Goal: Task Accomplishment & Management: Manage account settings

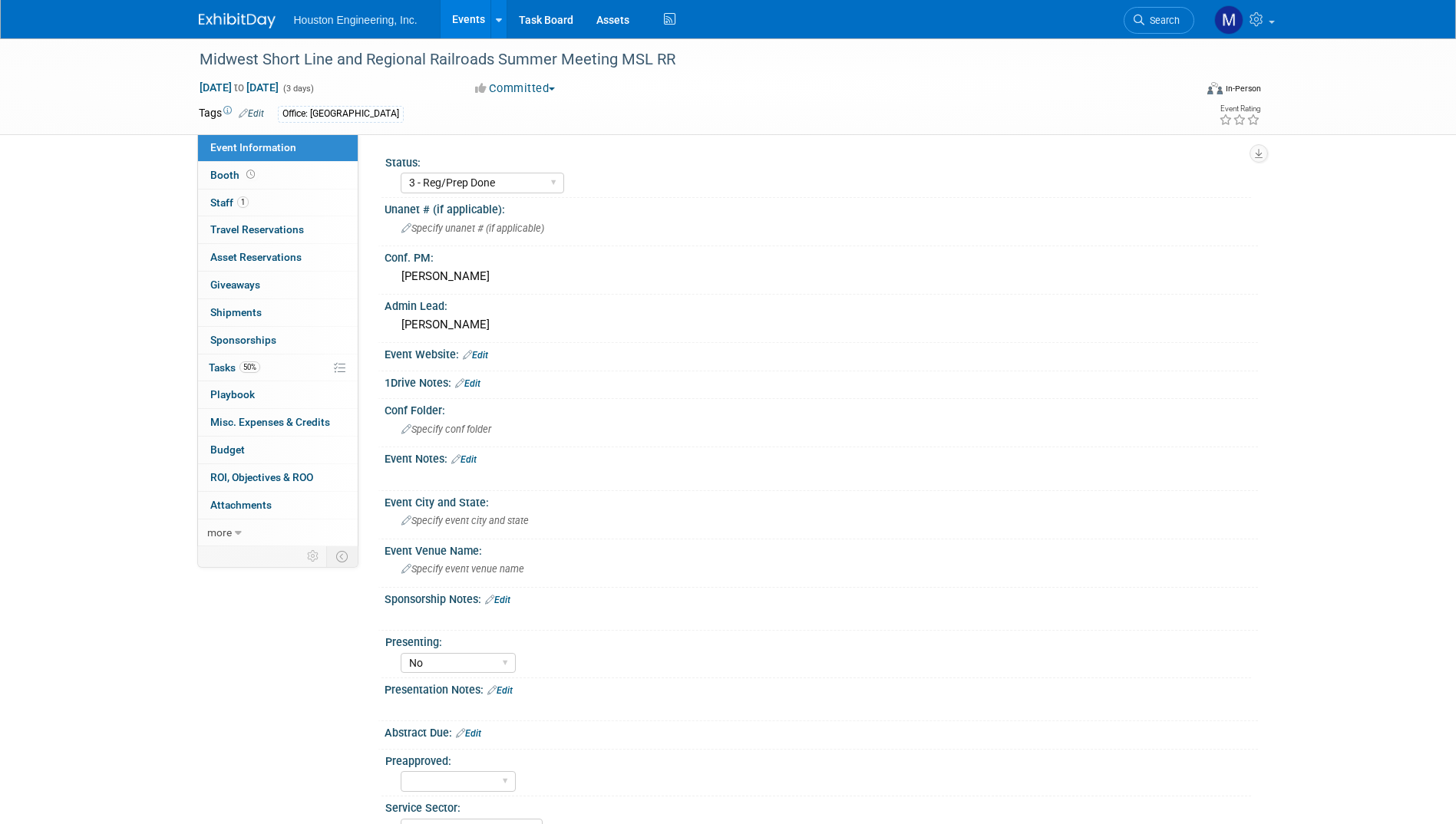
select select "3 - Reg/Prep Done"
select select "No"
select select "Transportation"
click at [550, 27] on link "Task Board" at bounding box center [546, 19] width 78 height 38
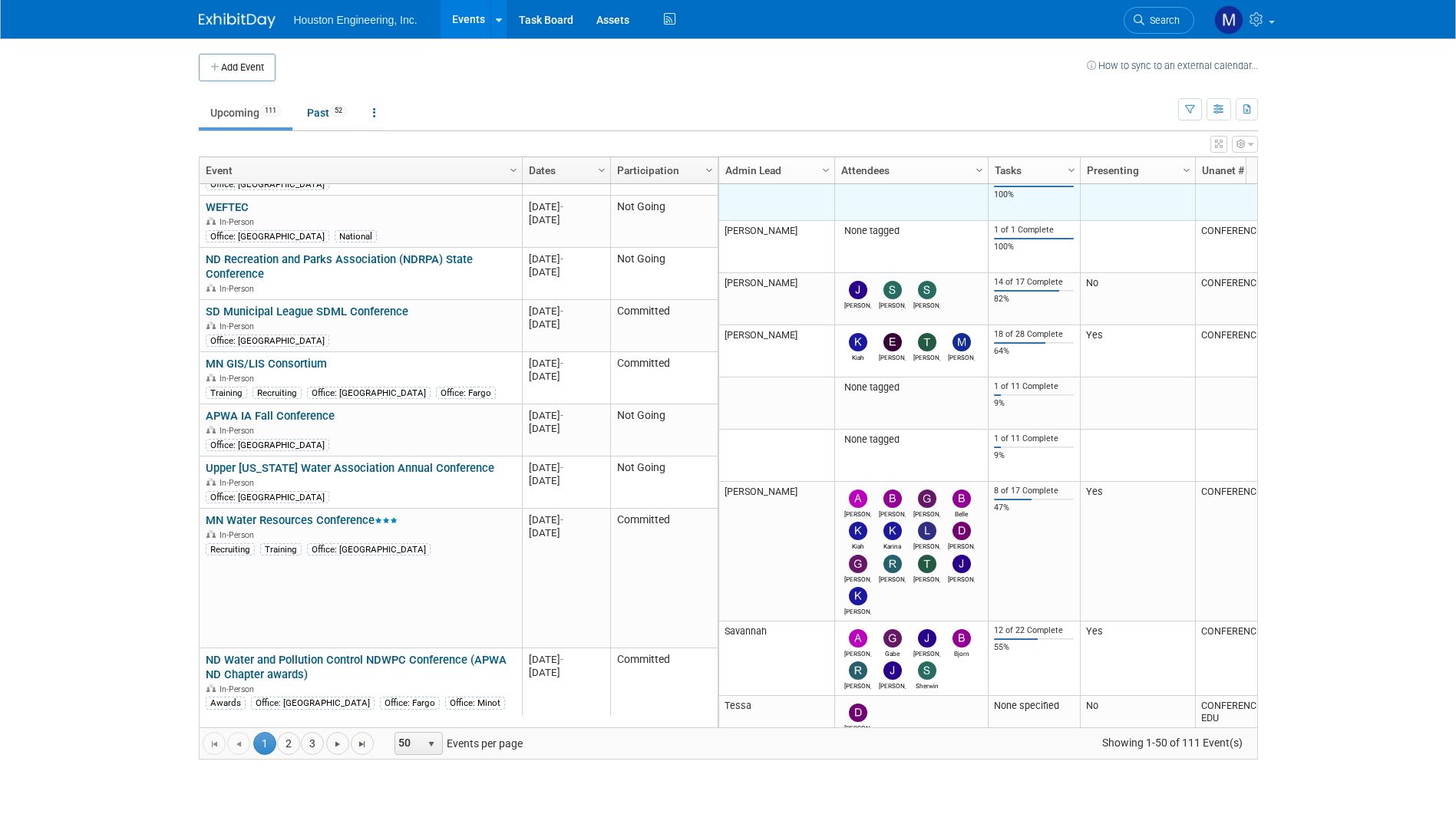
scroll to position [582, 0]
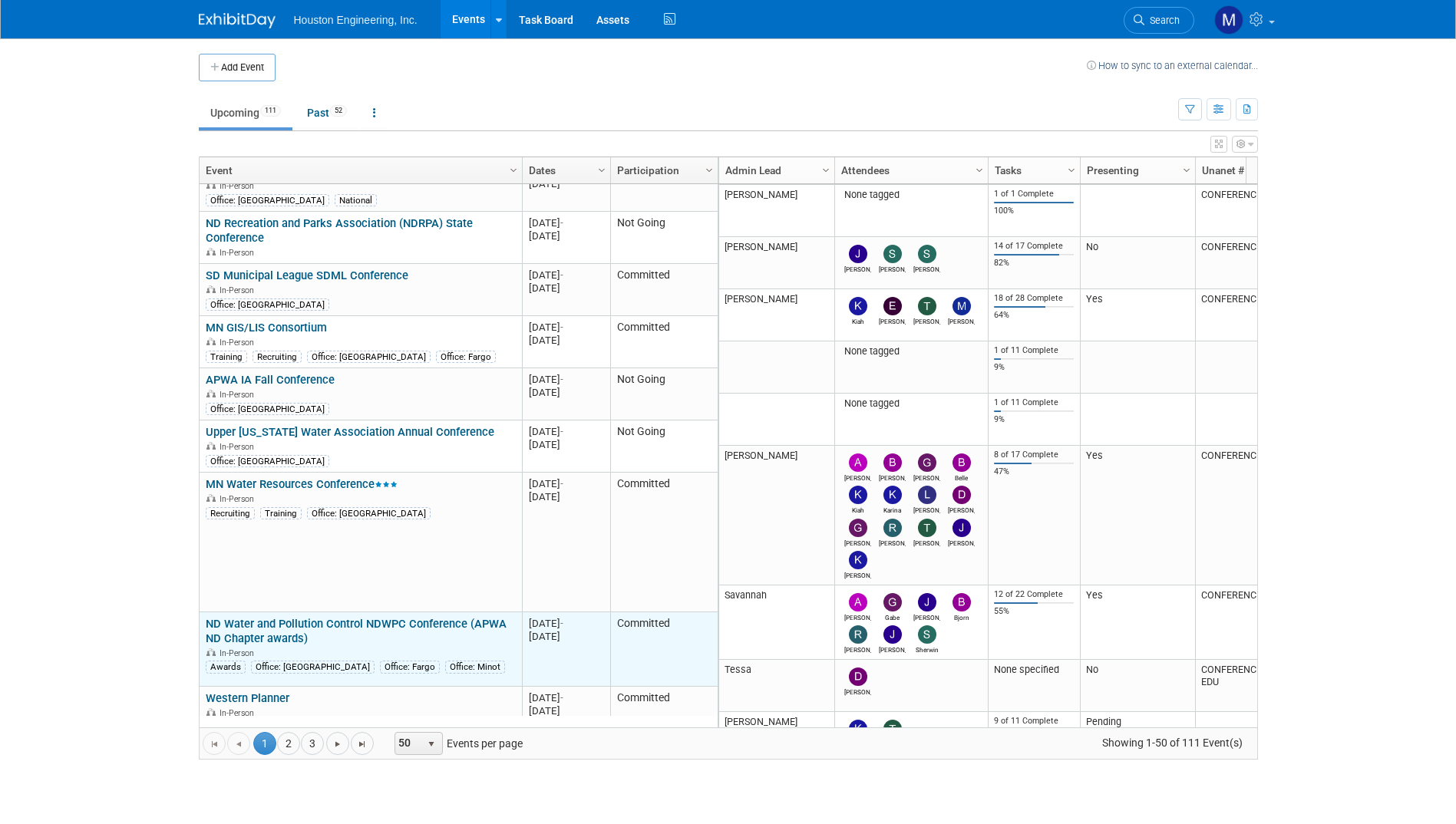
click at [369, 617] on link "ND Water and Pollution Control NDWPC Conference (APWA ND Chapter awards)" at bounding box center [356, 630] width 301 height 28
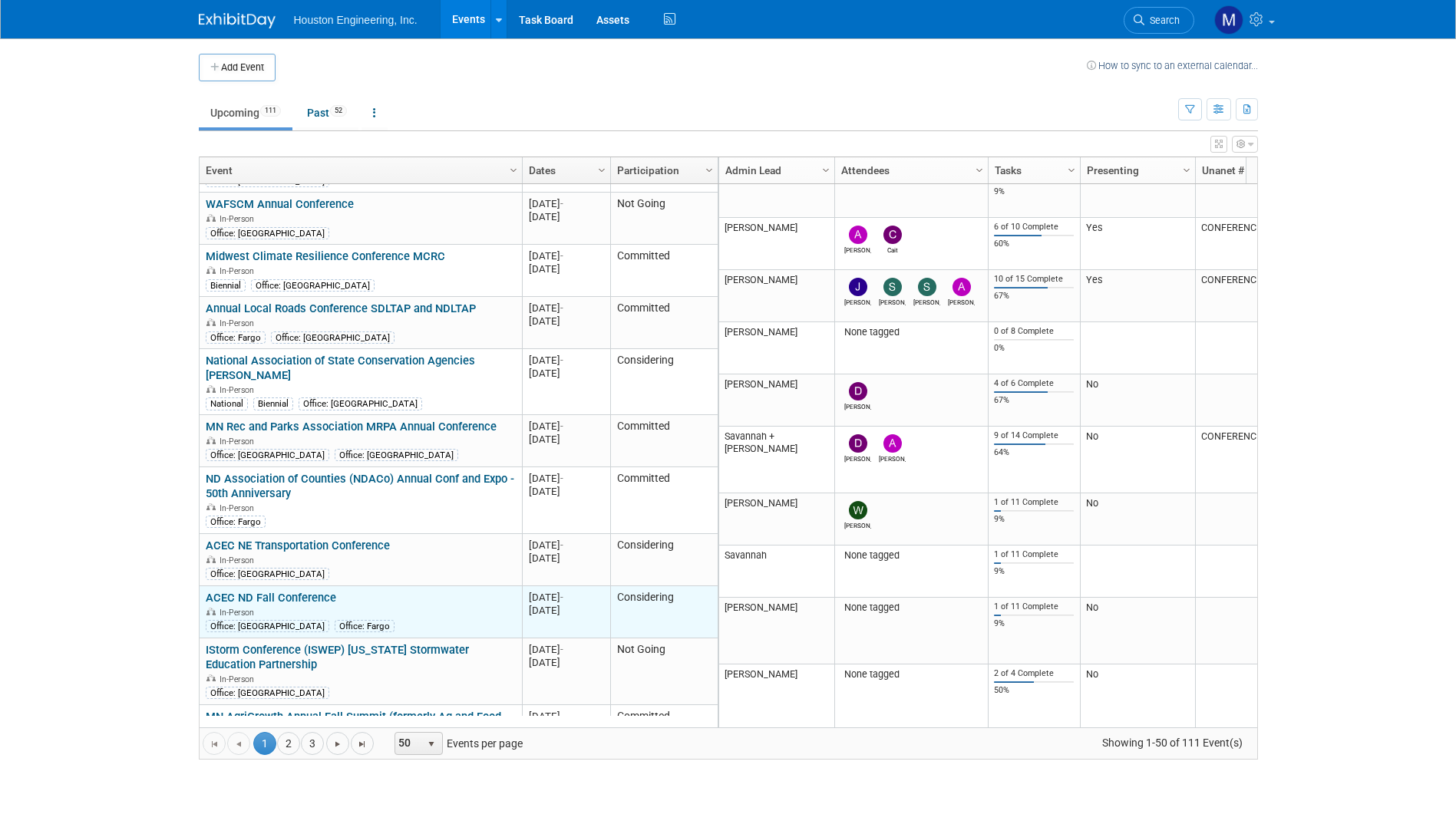
scroll to position [1273, 0]
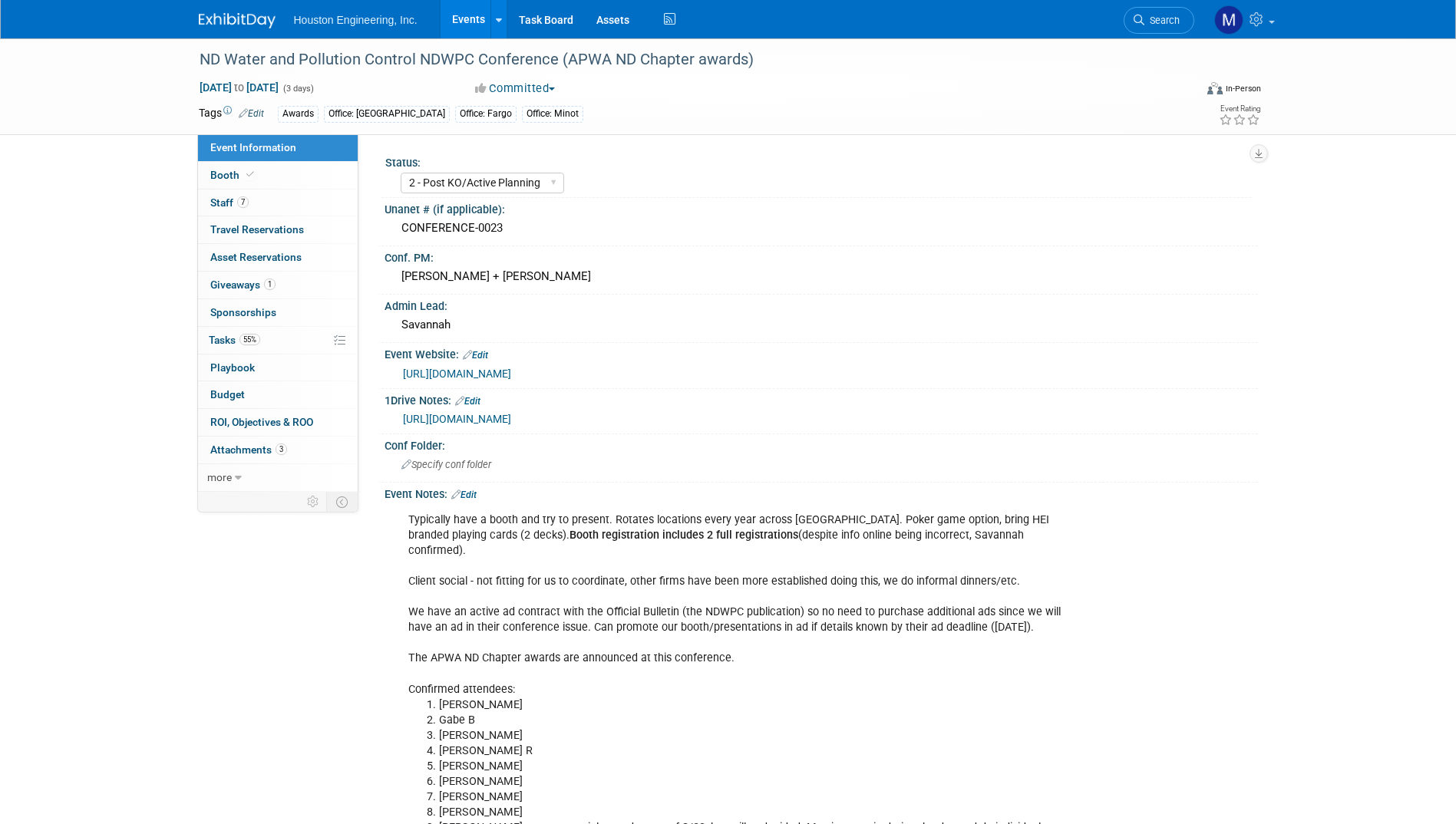
select select "2 - Post KO/Active Planning"
select select "Yes"
select select "Mun. Infrastructure"
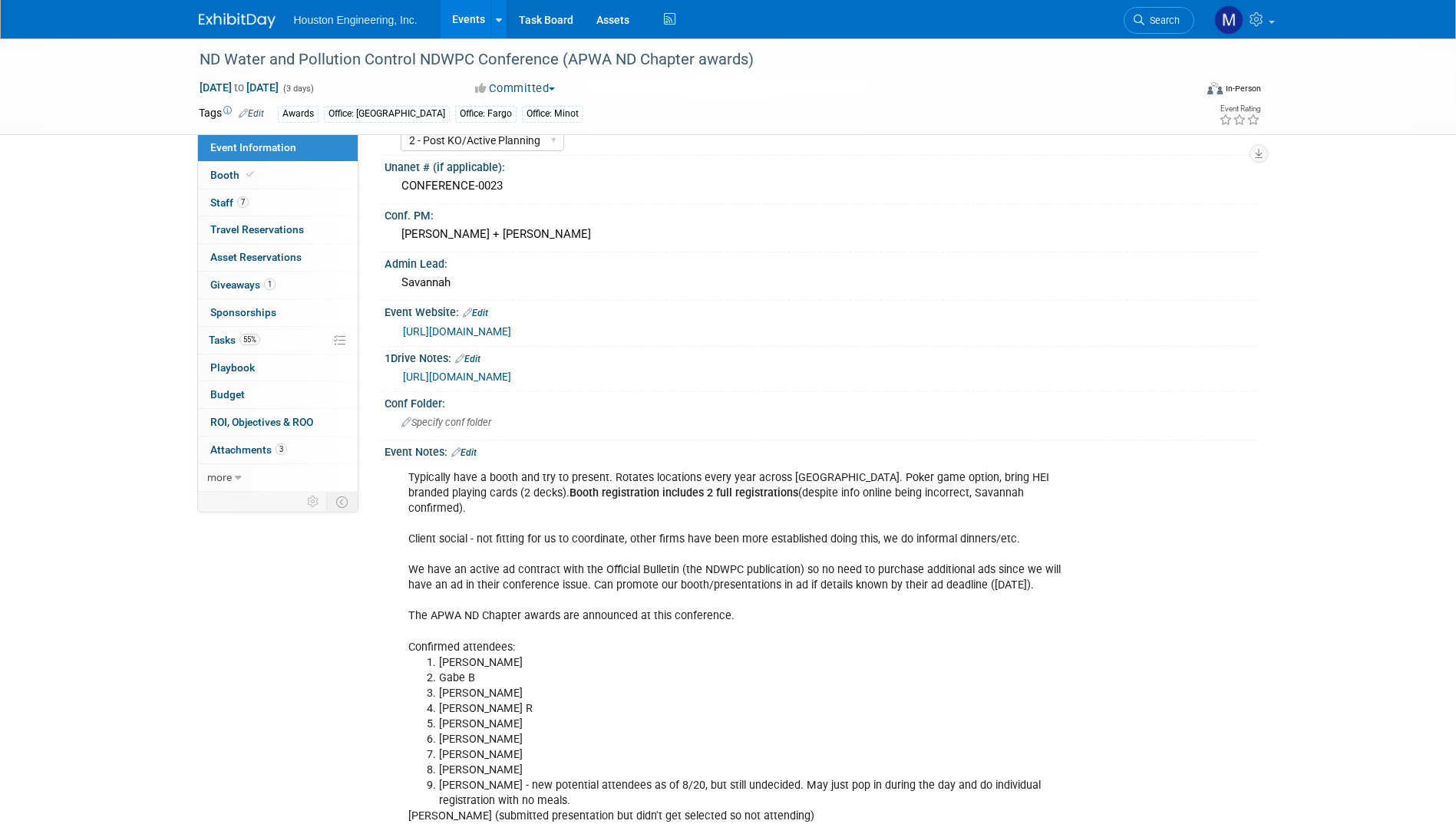
scroll to position [77, 0]
